Goal: Task Accomplishment & Management: Use online tool/utility

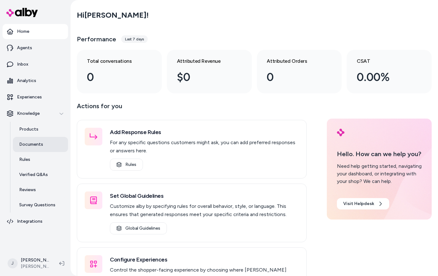
click at [48, 151] on link "Documents" at bounding box center [40, 144] width 55 height 15
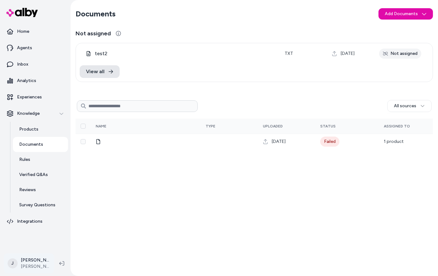
click at [38, 262] on html "Home Agents Inbox Analytics Experiences Knowledge Products Documents Rules Veri…" at bounding box center [219, 138] width 438 height 276
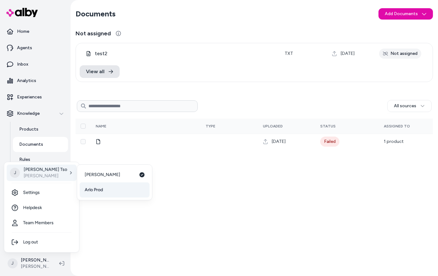
click at [95, 188] on span "Arlo Prod" at bounding box center [94, 190] width 18 height 6
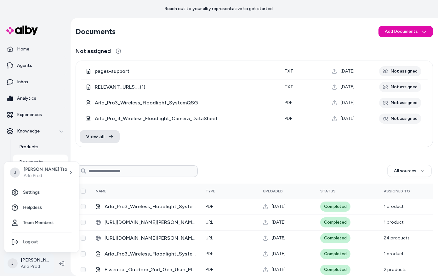
click at [32, 263] on html "Reach out to your alby representative to get started. Home Agents Inbox Analyti…" at bounding box center [219, 138] width 438 height 276
click at [98, 177] on span "[PERSON_NAME]" at bounding box center [103, 174] width 36 height 6
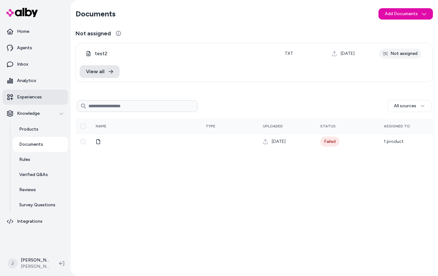
click at [31, 95] on p "Experiences" at bounding box center [29, 97] width 25 height 6
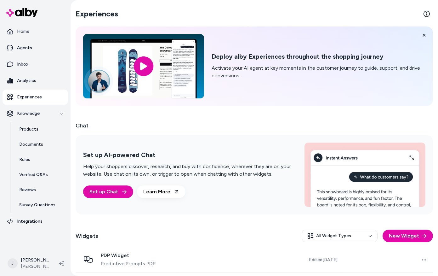
scroll to position [26, 0]
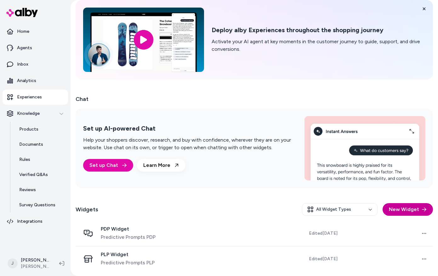
click at [394, 209] on button "New Widget" at bounding box center [408, 209] width 50 height 13
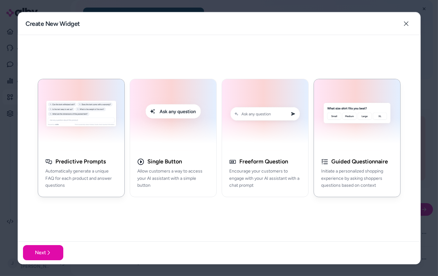
click at [366, 161] on h3 "Guided Questionnaire" at bounding box center [360, 161] width 57 height 7
click at [56, 250] on button "Next" at bounding box center [43, 252] width 40 height 15
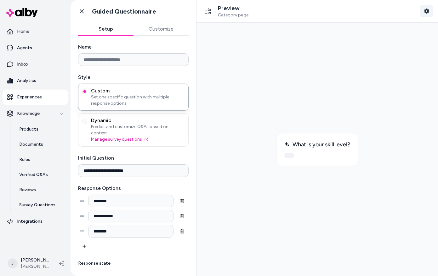
click at [427, 12] on icon "button" at bounding box center [427, 11] width 5 height 5
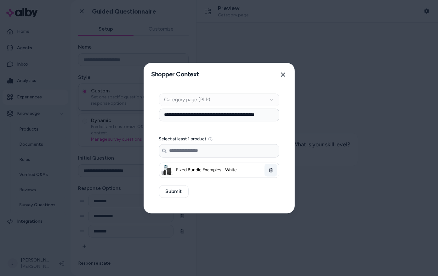
click at [270, 168] on icon "button" at bounding box center [271, 170] width 4 height 4
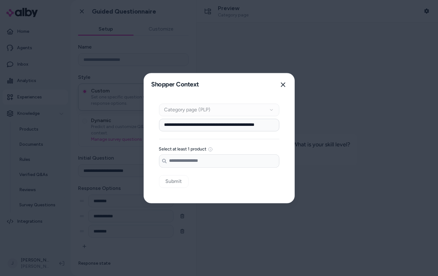
click at [236, 164] on input "Search products..." at bounding box center [219, 160] width 120 height 13
click at [240, 119] on input "**********" at bounding box center [219, 125] width 120 height 13
click at [218, 162] on input "Search products..." at bounding box center [219, 160] width 120 height 13
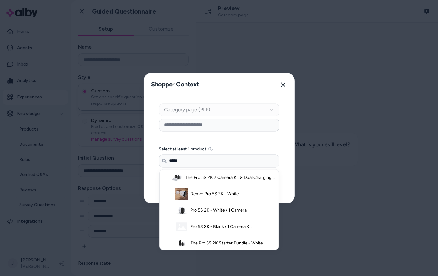
scroll to position [250, 0]
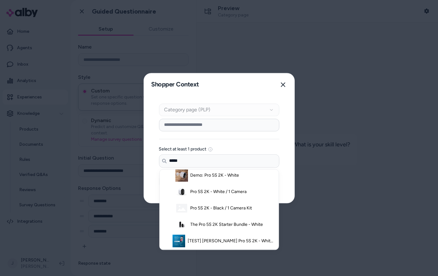
click at [195, 195] on li "Pro 5S 2K - White / 1 Camera" at bounding box center [219, 191] width 117 height 16
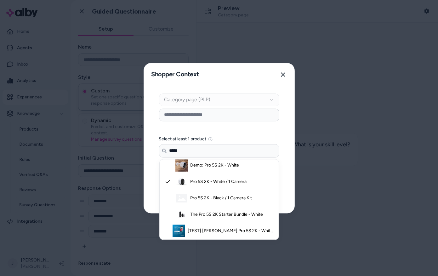
type input "*****"
click at [152, 181] on div "Context Type Category page (PLP) Category Setup Select at least 1 product Searc…" at bounding box center [219, 149] width 151 height 127
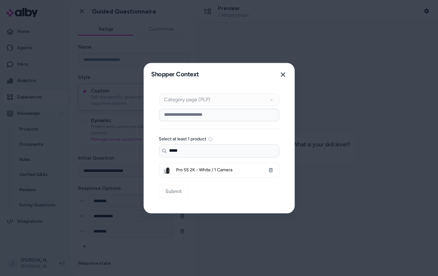
click at [169, 191] on div "Context Type Category page (PLP) Category Setup Select at least 1 product Searc…" at bounding box center [219, 149] width 151 height 127
click at [284, 78] on button "Close" at bounding box center [283, 74] width 13 height 13
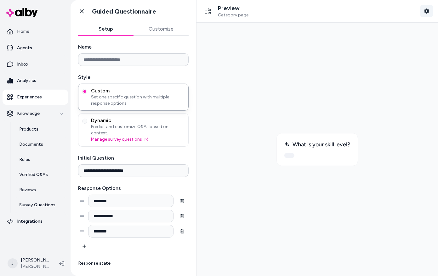
click at [427, 12] on icon "button" at bounding box center [427, 11] width 5 height 5
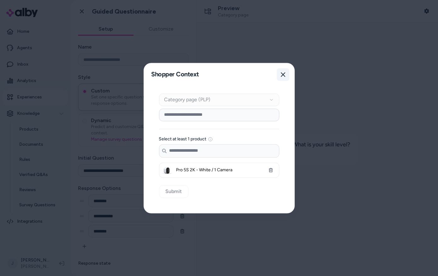
click at [282, 74] on icon "button" at bounding box center [283, 74] width 4 height 4
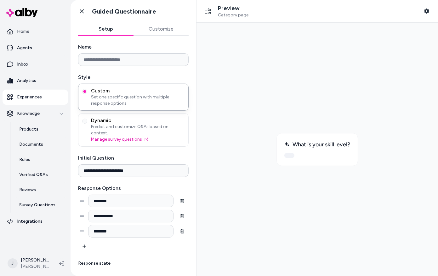
click at [158, 36] on div "**********" at bounding box center [134, 152] width 126 height 233
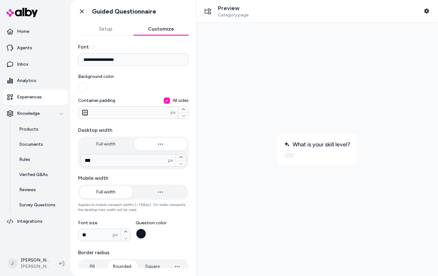
click at [158, 30] on button "Customize" at bounding box center [161, 29] width 55 height 13
click at [79, 11] on icon at bounding box center [82, 11] width 6 height 6
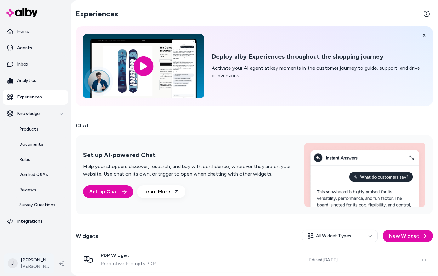
click at [33, 260] on html "Home Agents Inbox Analytics Experiences Knowledge Products Documents Rules Veri…" at bounding box center [219, 138] width 438 height 276
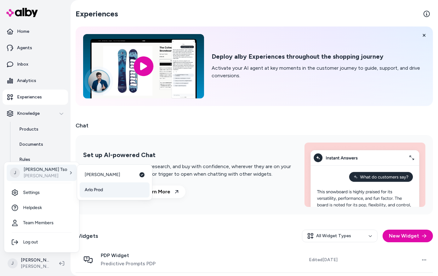
click at [96, 187] on span "Arlo Prod" at bounding box center [94, 190] width 18 height 6
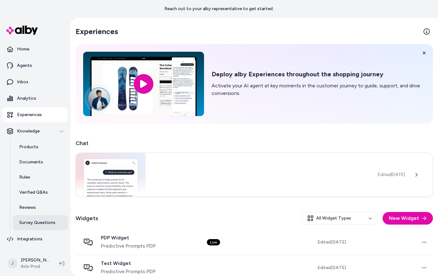
click at [37, 225] on p "Survey Questions" at bounding box center [37, 222] width 36 height 6
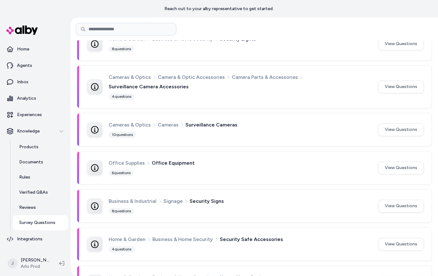
scroll to position [2002, 0]
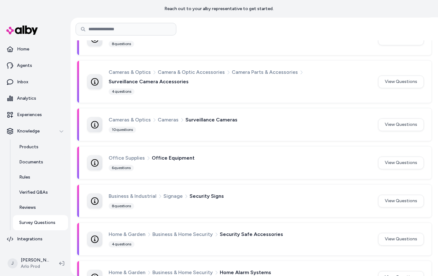
click at [119, 126] on div "10 questions" at bounding box center [122, 129] width 27 height 6
click at [383, 118] on button "View Questions" at bounding box center [402, 124] width 46 height 13
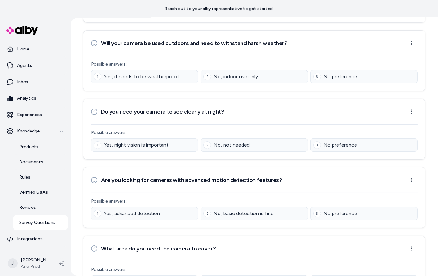
scroll to position [197, 0]
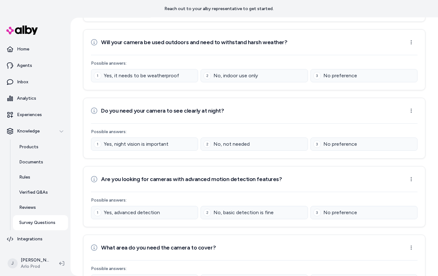
click at [243, 76] on span "No, indoor use only" at bounding box center [236, 76] width 44 height 8
click at [411, 41] on html "Reach out to your alby representative to get started. Home Agents Inbox Analyti…" at bounding box center [219, 138] width 438 height 276
click at [330, 93] on html "Reach out to your alby representative to get started. Home Agents Inbox Analyti…" at bounding box center [219, 138] width 438 height 276
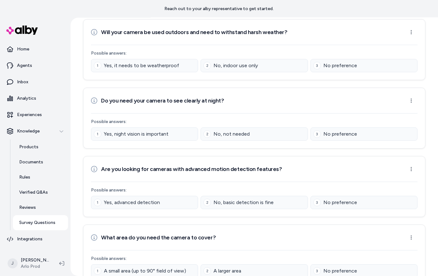
scroll to position [0, 0]
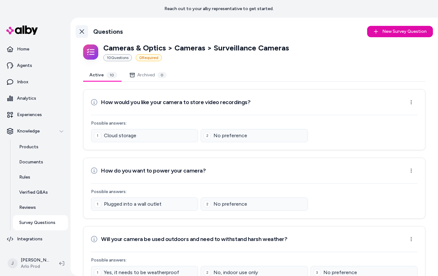
click at [84, 31] on icon at bounding box center [81, 31] width 5 height 5
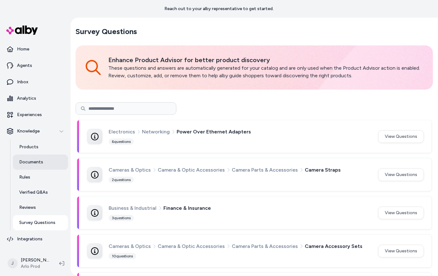
click at [31, 161] on p "Documents" at bounding box center [31, 162] width 24 height 6
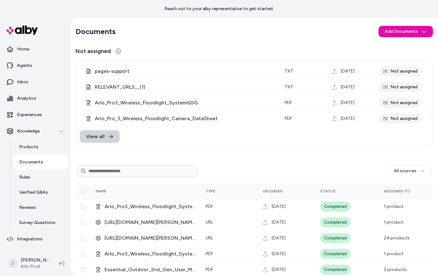
click at [106, 142] on link "View all" at bounding box center [100, 136] width 40 height 13
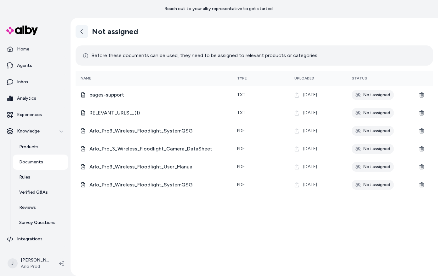
click at [81, 29] on icon at bounding box center [81, 31] width 5 height 5
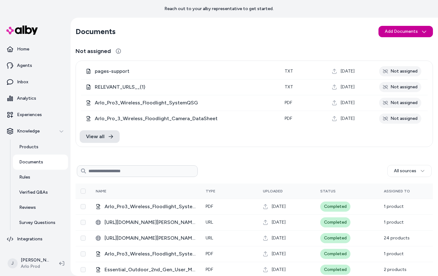
click at [388, 31] on html "Reach out to your alby representative to get started. Home Agents Inbox Analyti…" at bounding box center [219, 138] width 438 height 276
click at [398, 54] on span "Import from URL" at bounding box center [410, 55] width 33 height 6
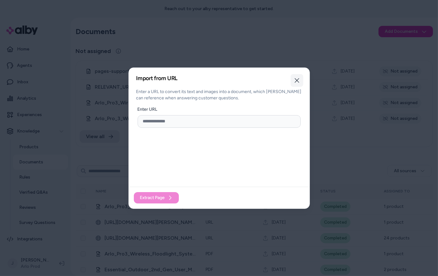
click at [300, 76] on button "Close" at bounding box center [297, 80] width 13 height 13
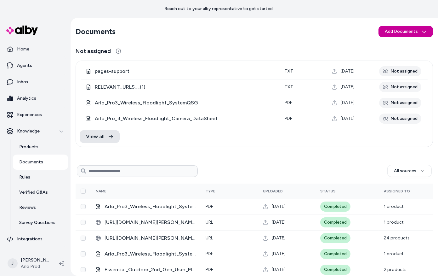
click at [401, 32] on html "Reach out to your alby representative to get started. Home Agents Inbox Analyti…" at bounding box center [219, 138] width 438 height 276
click at [299, 41] on html "Reach out to your alby representative to get started. Home Agents Inbox Analyti…" at bounding box center [219, 138] width 438 height 276
